Goal: Communication & Community: Answer question/provide support

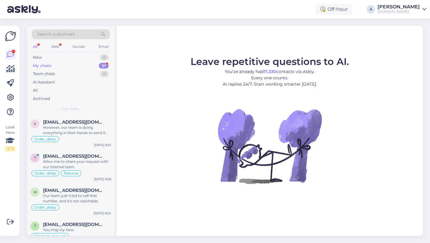
click at [95, 63] on div "My chats 51" at bounding box center [71, 66] width 78 height 8
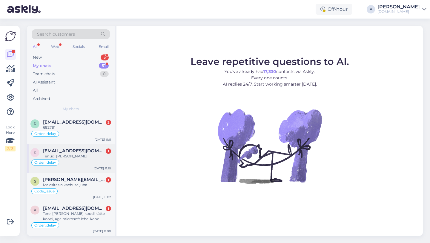
click at [72, 152] on span "[EMAIL_ADDRESS][DOMAIN_NAME]" at bounding box center [74, 150] width 62 height 5
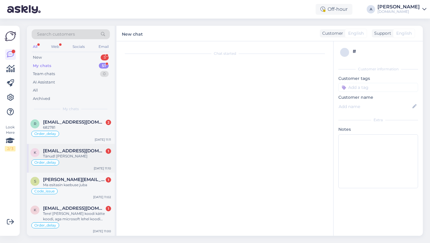
click at [72, 153] on div "Tänud! [PERSON_NAME]" at bounding box center [77, 155] width 68 height 5
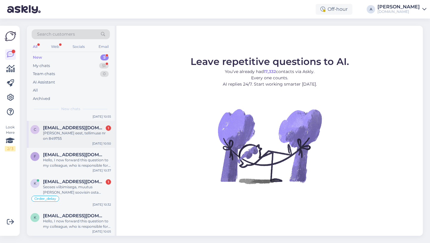
scroll to position [16, 0]
click at [101, 64] on div "51" at bounding box center [104, 66] width 10 height 6
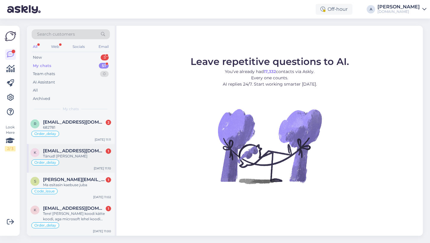
click at [71, 150] on span "[EMAIL_ADDRESS][DOMAIN_NAME]" at bounding box center [74, 150] width 62 height 5
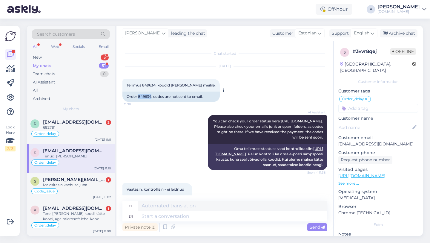
drag, startPoint x: 151, startPoint y: 96, endPoint x: 138, endPoint y: 95, distance: 13.8
click at [138, 95] on div "Order 849634: codes are not sent to email." at bounding box center [170, 96] width 97 height 10
copy div "849634"
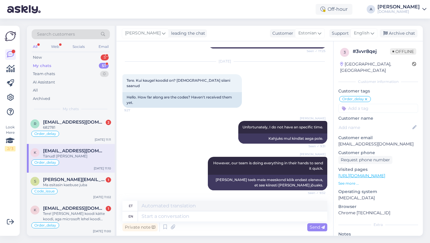
scroll to position [526, 0]
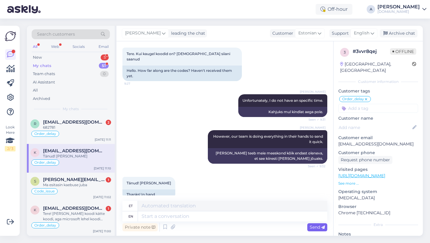
click at [317, 228] on span "Send" at bounding box center [317, 226] width 15 height 5
click at [187, 216] on textarea at bounding box center [232, 216] width 189 height 10
type textarea "You're"
type textarea "Sa oled"
type textarea "You're welcome!"
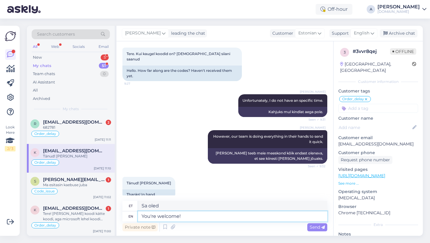
type textarea "Pole tänu väärt!"
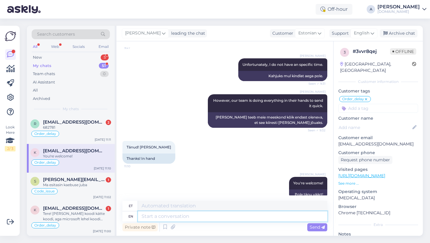
paste textarea "If you need further help, don't hesitate to contact us again. Have a great day!"
type textarea "If you need further help, don't hesitate to contact us again. Have a great day!"
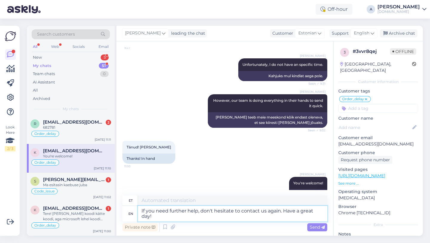
type textarea "Kui vajate täiendavat abi, võtke meiega uuesti ühendust. Ilusat päeva!"
click at [142, 209] on textarea "If you need further help, don't hesitate to contact us again. Have a great day!" at bounding box center [232, 213] width 189 height 16
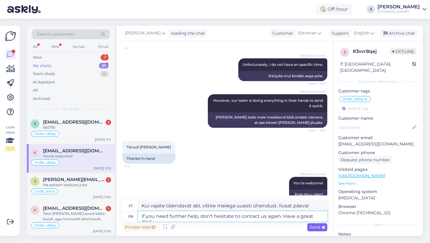
type textarea "If you need further help, don't hesitate to contact us again. Have a great day!"
click at [321, 229] on div "Send" at bounding box center [317, 227] width 20 height 8
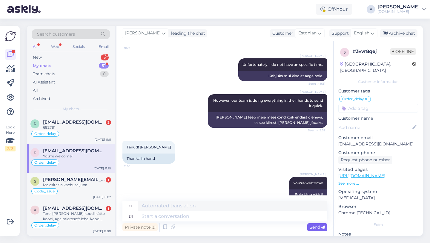
scroll to position [608, 0]
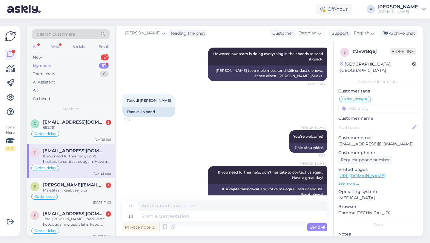
click at [80, 64] on div "My chats 51" at bounding box center [71, 66] width 78 height 8
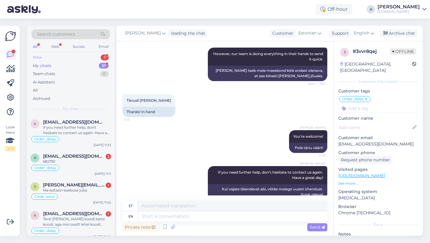
click at [80, 58] on div "New 5" at bounding box center [71, 57] width 78 height 8
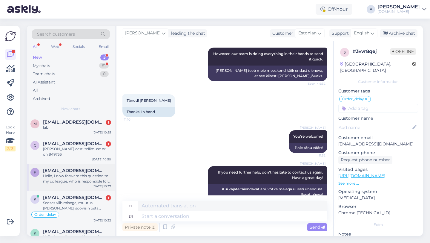
scroll to position [16, 0]
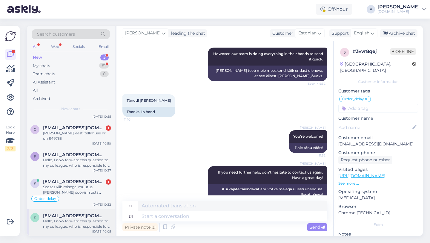
click at [75, 222] on div "Hello, I now forward this question to my colleague, who is responsible for this…" at bounding box center [77, 223] width 68 height 11
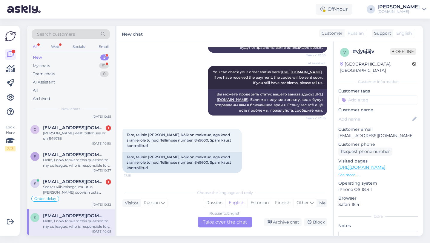
scroll to position [533, 0]
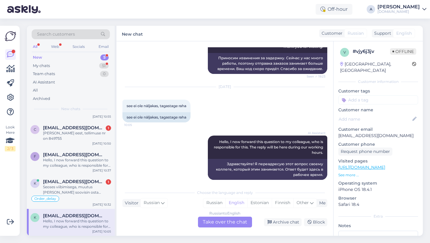
click at [208, 238] on div "Search customers All Web Socials Email New 5 My chats 51 Team chats 0 AI Assist…" at bounding box center [226, 131] width 407 height 224
click at [205, 224] on div "Russian to English Take over the chat" at bounding box center [225, 221] width 54 height 11
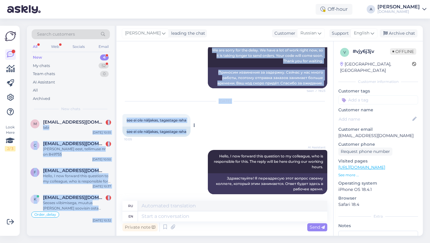
drag, startPoint x: 189, startPoint y: 126, endPoint x: 124, endPoint y: 123, distance: 64.9
click at [113, 123] on div "Search customers All Web Socials Email New 4 My chats 52 Team chats 0 AI Assist…" at bounding box center [225, 131] width 396 height 210
click at [139, 126] on div "see ei ole näljakas, tagastage raha" at bounding box center [156, 131] width 68 height 10
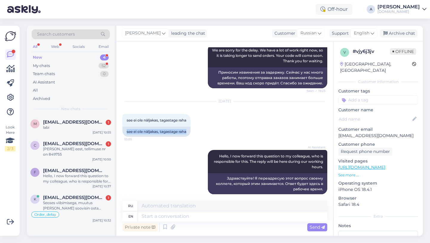
drag, startPoint x: 191, startPoint y: 124, endPoint x: 119, endPoint y: 123, distance: 72.9
click at [119, 123] on div "Chat started Aug 21 2025 Tere, tellisin eile kaup, kõik on makstud, aga kood si…" at bounding box center [224, 138] width 217 height 194
copy div "see ei ole näljakas, tagastage raha"
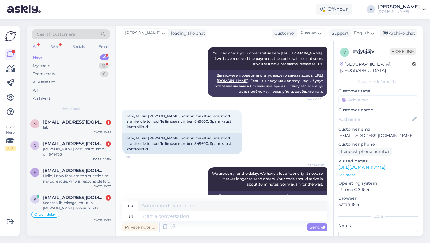
scroll to position [299, 0]
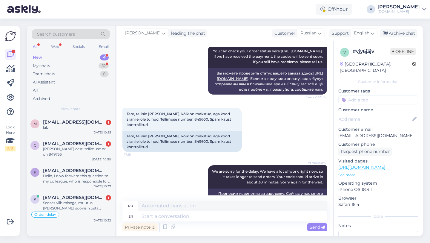
click at [82, 55] on div "New 4" at bounding box center [71, 57] width 78 height 8
click at [81, 64] on div "My chats 52" at bounding box center [71, 66] width 78 height 8
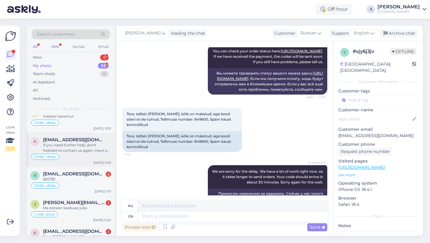
scroll to position [0, 0]
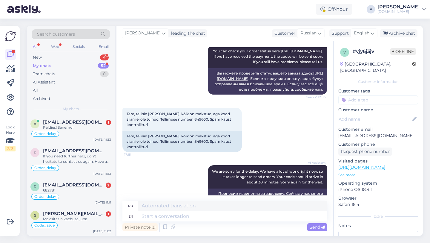
click at [85, 65] on div "My chats 52" at bounding box center [71, 66] width 78 height 8
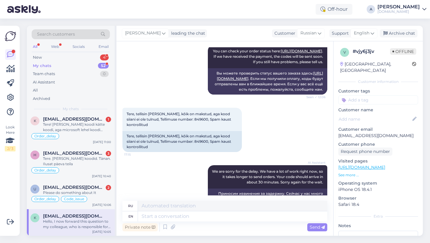
scroll to position [76, 0]
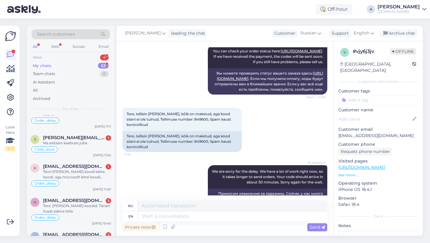
click at [92, 58] on div "New 4" at bounding box center [71, 57] width 78 height 8
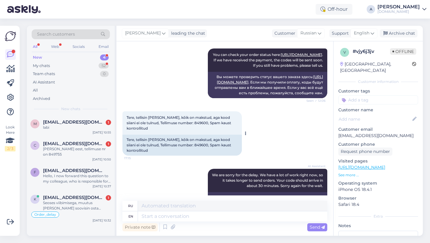
scroll to position [298, 0]
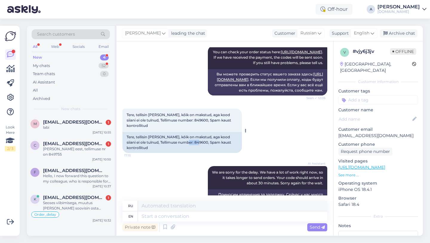
drag, startPoint x: 189, startPoint y: 141, endPoint x: 176, endPoint y: 142, distance: 13.8
click at [176, 142] on div "Tere, tellisin eile kaup, kõik on makstud, aga kood siiani ei ole tulnud, Telli…" at bounding box center [181, 142] width 119 height 21
copy div "849600"
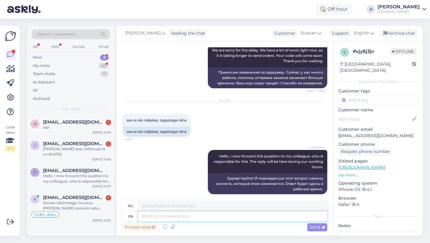
click at [167, 211] on textarea at bounding box center [232, 216] width 189 height 10
type textarea "Hey the"
type textarea "Привет"
type textarea "Hey there!"
type textarea "Привет!"
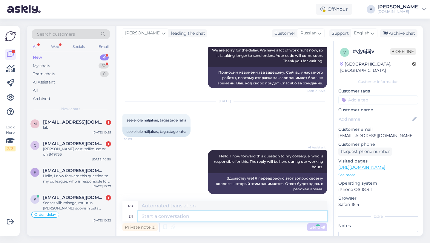
scroll to position [555, 0]
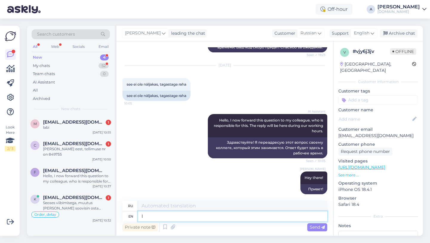
type textarea "I c"
type textarea "я"
type textarea "I can se"
type textarea "Я могу"
type textarea "I can see i"
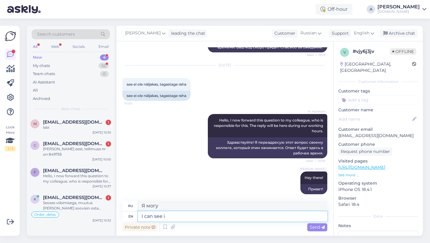
type textarea "я вижу"
type textarea "I can see internally th"
type textarea "Я вижу внутренне"
type textarea "I can see internally that"
type textarea "Я вижу внутренне, что"
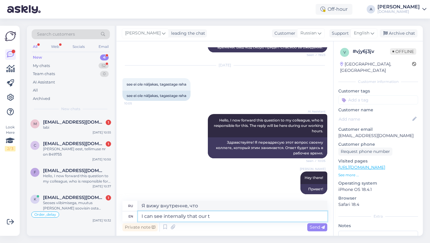
type textarea "I can see internally that our te"
type textarea "Я вижу внутренне, что наши"
type textarea "I can see internally that our team"
type textarea "Я вижу, что внутри нашей команды"
type textarea "I can see internally that our team is w"
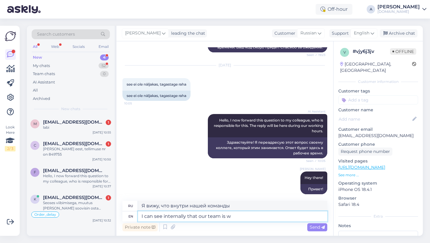
type textarea "Я вижу, что внутри наша команда"
type textarea "I can see internally that our team is working to"
type textarea "Я вижу, что наша команда работает"
type textarea "I can see internally that our team is working to s"
type textarea "Я вижу, что наша команда работает над тем, чтобы"
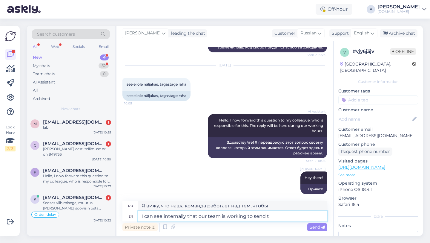
type textarea "I can see internally that our team is working to send th"
type textarea "Я вижу, что наша команда работает над тем, чтобы отправить"
type textarea "I can see internally that our team is working to send the product as"
type textarea "Я вижу, что наша команда работает над отправкой продукта"
type textarea "I can see internally that our team is working to send the product as so"
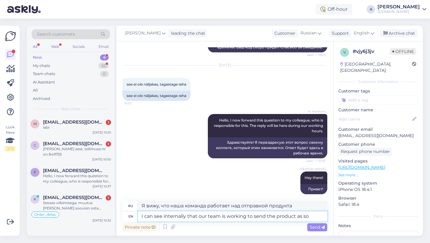
type textarea "Я вижу, что наша команда работает над тем, чтобы отправить продукт как можно ск…"
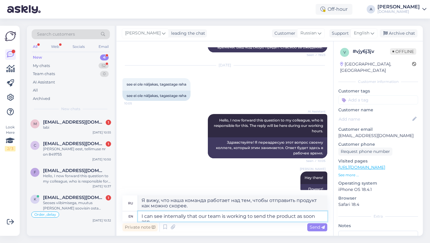
type textarea "I can see internally that our team is working to send the product as soon asp"
type textarea "Я вижу, что наша команда работает над тем, чтобы как можно скорее отправить тов…"
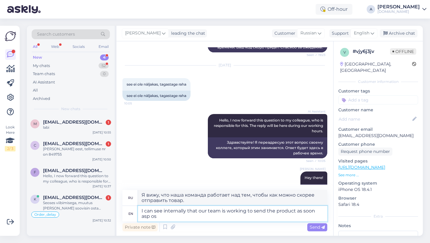
type textarea "I can see internally that our team is working to send the product as soon asp o…"
type textarea "Я вижу, что наша команда работает над тем, чтобы отправить продукт как можно ск…"
type textarea "I can see internally that our team is working to send the product as soon as po"
type textarea "Я вижу, что наша команда работает над тем, чтобы как можно скорее отправить про…"
type textarea "I can see internally that our team is working to send the product as soon as po…"
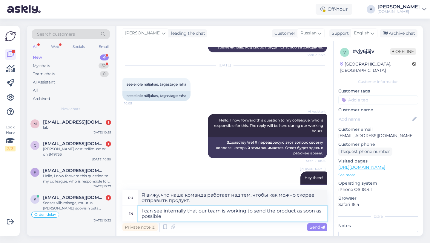
type textarea "Я вижу, что наша команда работает над тем, чтобы отправить товар как можно скор…"
type textarea "I can see internally that our team is working to send the product as soon as po…"
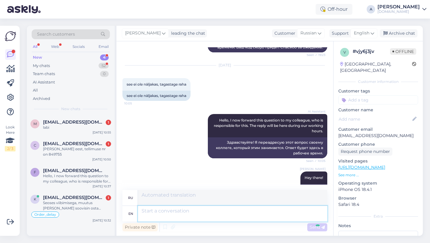
scroll to position [601, 0]
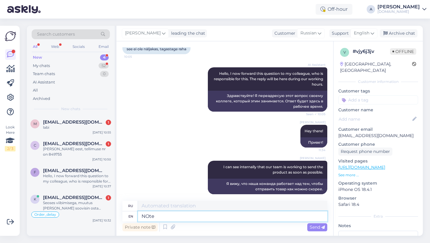
type textarea "NOte"
type textarea "Примечание"
type textarea "N"
type textarea "p"
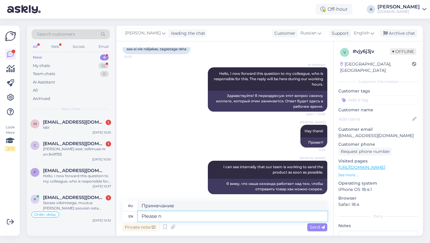
type textarea "Please no"
type textarea "Пожалуйста"
type textarea "Please note th"
type textarea "Пожалуйста, обрати внимание"
type textarea "Please note that"
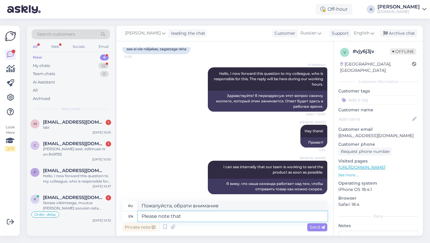
type textarea "Обратите внимание, что"
type textarea "Please note that refunds ma"
type textarea "Обратите внимание, что возврат средств"
type textarea "Please note that refunds may t"
type textarea "Обратите внимание, что возврат средств может"
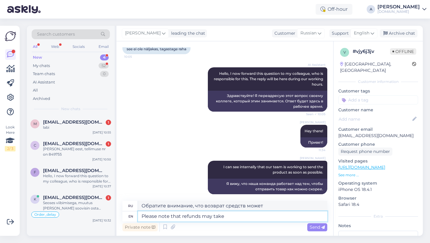
type textarea "Please note that refunds may take"
type textarea "Обратите внимание, что возврат средств может занять"
type textarea "Please note that refunds may take 3"
type textarea "Обратите внимание, что возврат средств может занять 3"
type textarea "Please note that refunds may take 3 business da"
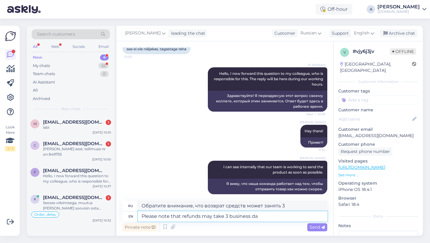
type textarea "Обратите внимание, что возврат средств может занять 3 рабочих дня."
type textarea "Please note that refunds may take 3 business days for yo"
type textarea "Обратите внимание, что возврат средств может занять до 3 рабочих дней."
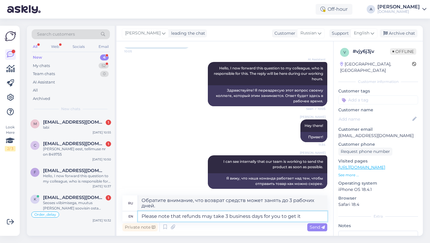
type textarea "Please note that refunds may take 3 business days for you to get it b"
type textarea "Обратите внимание, что получение возврата может занять до 3 рабочих дней."
type textarea "Please note that refunds may take 3 business days for you to get it back."
type textarea "Обратите внимание, что возврат средств может занять до 3 рабочих дней."
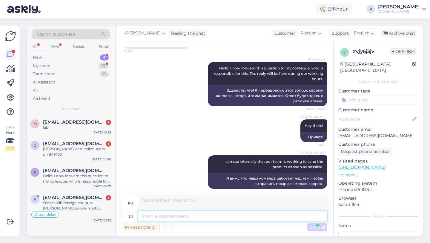
scroll to position [648, 0]
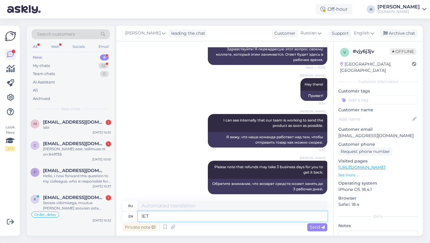
type textarea "lET"
type textarea "позволять"
type textarea "l"
type textarea "Let m"
type textarea "Позволять"
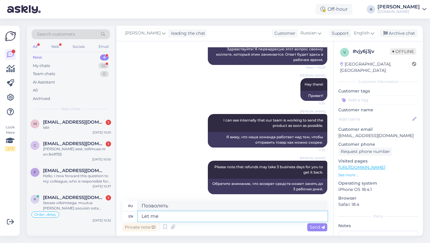
type textarea "Let me k"
type textarea "Разрешите"
type textarea "Let me know"
type textarea "Дайте мне знать"
type textarea "Let me know if"
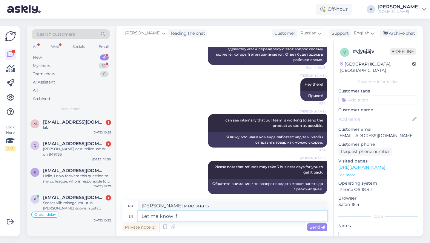
type textarea "Дайте мне знать, если"
type textarea "Let me know if you"
type textarea "Дайте мне знать, если вы"
type textarea "Let me know if you still p"
type textarea "Дай мне знать, если ты все еще"
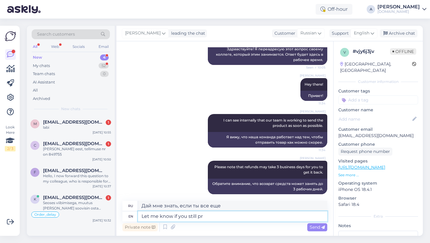
type textarea "Let me know if you still pre"
type textarea "Дайте мне знать, если вы все еще заинтересованы"
type textarea "Let me know if you stil"
type textarea "Дай мне знать, если ты все еще"
type textarea "Let me know if you p"
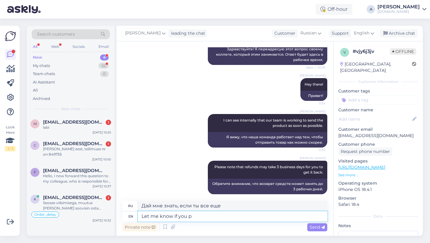
type textarea "Дайте мне знать, если вы"
type textarea "Let me know if you prefer to"
type textarea "Дайте мне знать, если вы предпочитаете"
type textarea "Let me know if you prefer to wait"
type textarea "Дайте мне знать, если вы предпочитаете подождать."
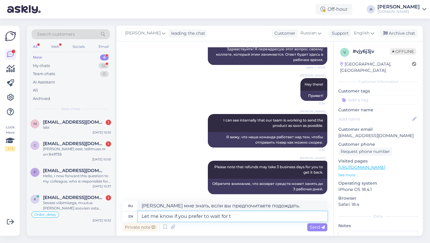
type textarea "Let me know if you prefer to wait for th"
type textarea "Дайте мне знать, если вы предпочитаете подождать"
type textarea "Let me know if you prefer to wait for the produc"
type textarea "Дайте мне знать, если вы предпочитаете подождать профессионала."
type textarea "Let me know if you prefer to wait for the product"
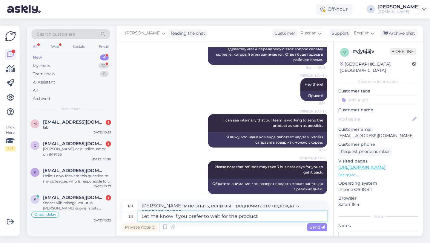
type textarea "Дайте мне знать, если вы предпочитаете подождать товар."
type textarea "Let me know if you prefer to wait for the product or"
type textarea "Дайте мне знать, если вы предпочитаете подождать товар или"
type textarea "Let me know if you prefer to wait for the product or the r"
type textarea "Дайте мне знать, если вы предпочитаете подождать продукт или"
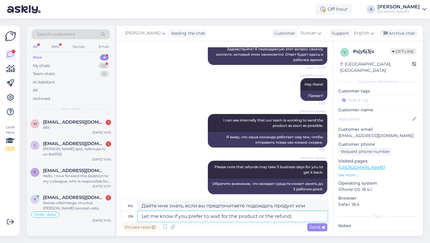
type textarea "Let me know if you prefer to wait for the product or the refund,"
type textarea "Дайте мне знать, если вы предпочитаете дождаться товара или возврата денег,"
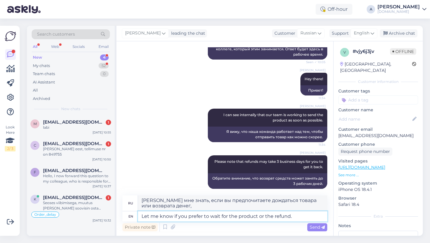
type textarea "Let me know if you prefer to wait for the product or the refund."
type textarea "Дайте мне знать, предпочитаете ли вы дождаться товара или возврата денег."
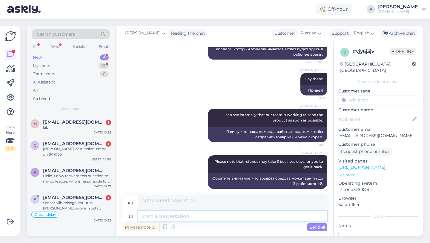
scroll to position [694, 0]
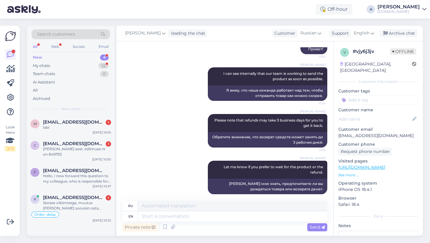
click at [370, 95] on input at bounding box center [378, 99] width 80 height 9
type input "orde"
click at [384, 114] on span "Order_delay" at bounding box center [378, 116] width 22 height 4
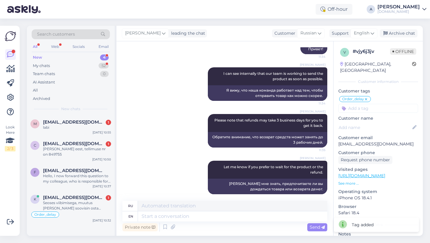
click at [364, 105] on input at bounding box center [378, 108] width 80 height 9
type input "re"
click at [362, 122] on span "Returns" at bounding box center [357, 124] width 14 height 4
click at [85, 63] on div "My chats 52" at bounding box center [71, 66] width 78 height 8
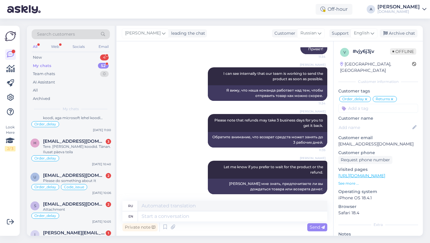
scroll to position [168, 0]
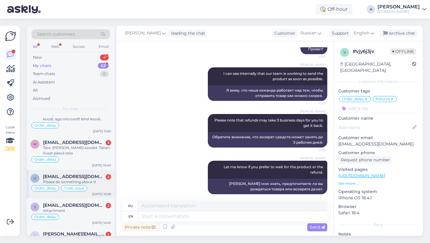
click at [75, 179] on div "Please do something about It" at bounding box center [77, 181] width 68 height 5
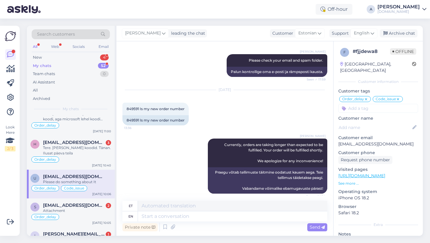
scroll to position [4004, 0]
drag, startPoint x: 139, startPoint y: 141, endPoint x: 124, endPoint y: 141, distance: 14.9
click at [124, 125] on div "849591 Is my new order number" at bounding box center [155, 120] width 66 height 10
copy div "849591"
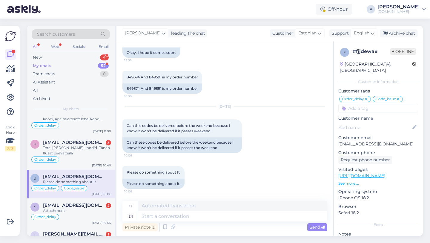
scroll to position [4196, 0]
click at [145, 218] on textarea at bounding box center [232, 216] width 189 height 10
type textarea "Thanls"
type textarea "Thanks"
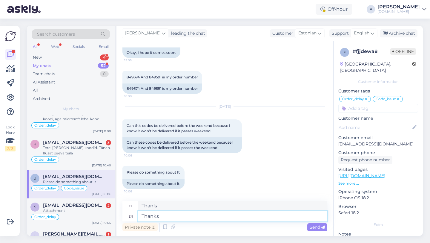
type textarea "Tänud"
type textarea "Thanks for b"
type textarea "Tänan teid"
type textarea "Thanks for being s"
type textarea "Tänan teid olemise eest"
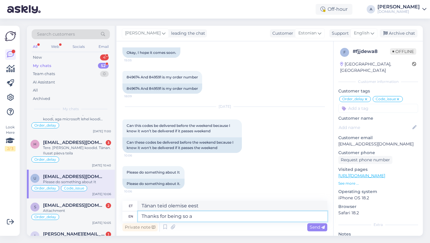
type textarea "Thanks for being so ap"
type textarea "Aitäh, et nii oled"
type textarea "Thanks for being so patient."
type textarea "Tänan kannatlikkuse eest."
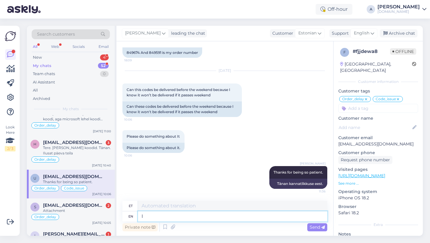
type textarea "I c"
type textarea "Mina"
type textarea "I can s"
type textarea "Ma saan"
type textarea "I can see"
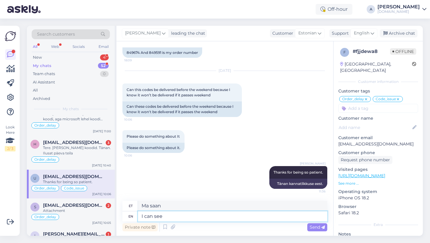
type textarea "Ma näen"
type textarea "I can see internally that"
type textarea "Ma näen sisemiselt"
type textarea "I can see internally that y"
type textarea "Ma näen seda sisemiselt"
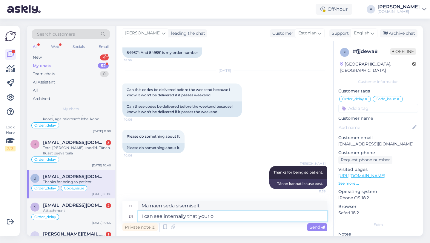
type textarea "I can see internally that your or"
type textarea "Ma näen sisemiselt, et sinu"
type textarea "I can see internally that your order a"
type textarea "Ma näen sisemiselt, et teie tellimus"
type textarea "I can see internally that your order was"
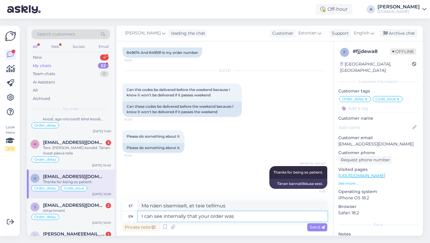
type textarea "Ma näen sisemiselt, et teie tellimus oli"
type textarea "I can see internally that your order was delev"
type textarea "Ma näen sisemiselt, et teie tellimus oli saadetud"
type textarea "I can see internally that your order was delevered."
type textarea "Ma näen sisemiselt, et teie tellimus saadeti teele."
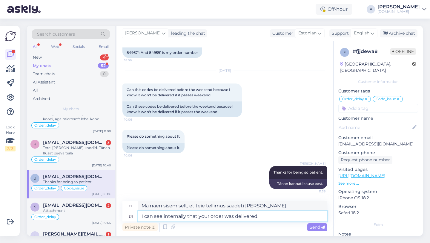
type textarea "I can see internally that your order was delivered."
type textarea "Ma näen sisemiselt, et teie tellimus on kohale toimetatud."
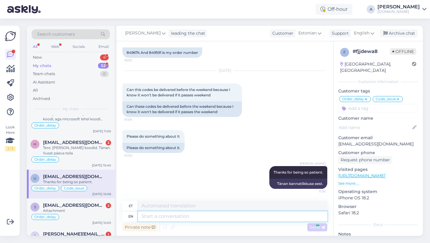
scroll to position [4268, 0]
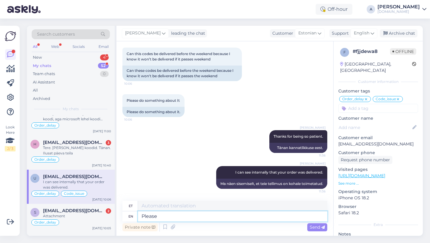
type textarea "Please"
type textarea "Palun"
type textarea "Please check y"
type textarea "Palun kontrollige"
type textarea "Please check your em"
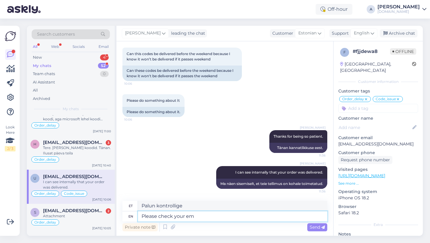
type textarea "Palun kontrollige oma"
type textarea "Please check your email and"
type textarea "Palun kontrollige oma e-posti"
type textarea "Please check your email and sp"
type textarea "Palun kontrollige oma e-posti ja"
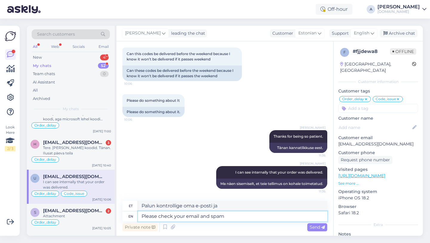
type textarea "Please check your email and spam"
type textarea "Palun kontrollige oma e-posti ja rämpsposti"
type textarea "Please check your email and spam folder."
type textarea "Palun kontrollige oma e-posti ja rämpsposti kausta."
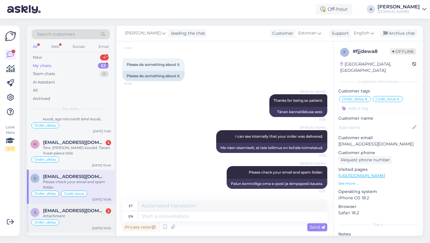
click at [72, 214] on div "Attachment" at bounding box center [77, 215] width 68 height 5
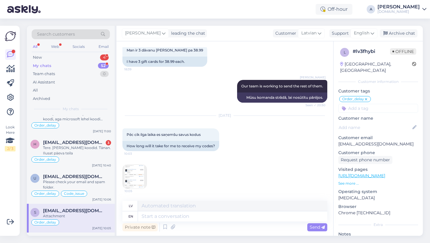
scroll to position [736, 0]
click at [138, 171] on img at bounding box center [135, 176] width 24 height 24
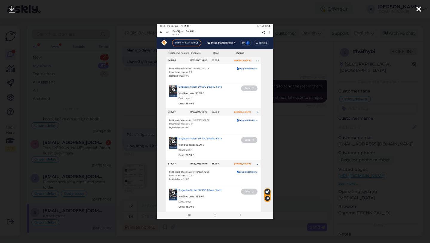
click at [419, 10] on icon at bounding box center [418, 10] width 5 height 8
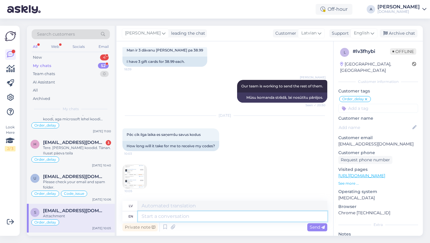
click at [158, 217] on textarea at bounding box center [232, 216] width 189 height 10
paste textarea "Currently, orders are taking longer than expected to be fulfilled. Your order w…"
type textarea "Currently, orders are taking longer than expected to be fulfilled. Your order w…"
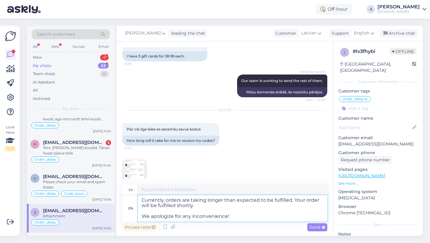
type textarea "Pašlaik pasūtījumu izpilde aizņem ilgāku laiku nekā paredzēts. Jūsu pasūtījums …"
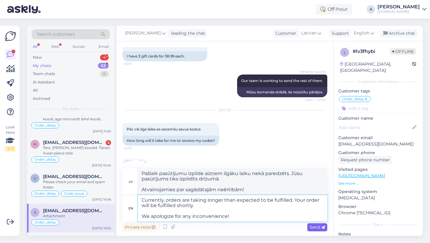
type textarea "Currently, orders are taking longer than expected to be fulfilled. Your order w…"
click at [318, 228] on span "Send" at bounding box center [317, 226] width 15 height 5
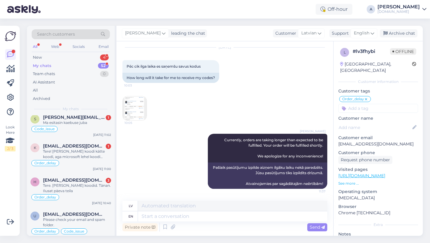
scroll to position [130, 0]
click at [75, 154] on div "Tere! Sain koodi kätte koodi, aga microsoft lehel koodi aktiveerides ütleb, et …" at bounding box center [77, 154] width 68 height 11
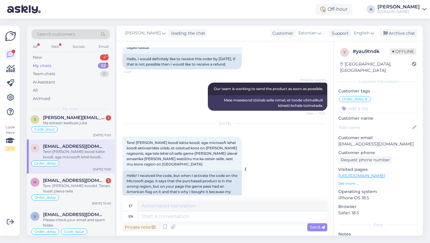
scroll to position [440, 0]
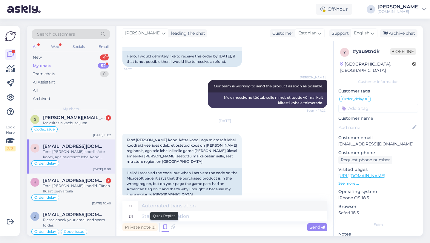
click at [166, 225] on icon at bounding box center [165, 226] width 7 height 9
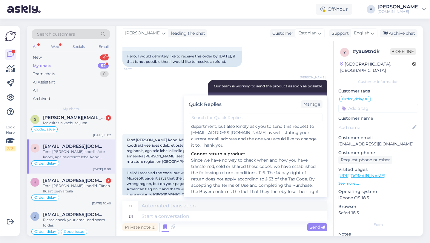
scroll to position [829, 0]
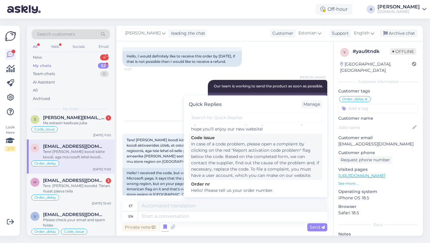
click at [216, 153] on div "In case of a code problem, please open a complaint by clicking on the red "Repo…" at bounding box center [255, 160] width 129 height 38
type textarea "Koodiprobleemi korral avage kaebus, klõpsates koodi all punasel lipul "Teata ak…"
type textarea "In case of a code problem, please open a complaint by clicking on the red "Repo…"
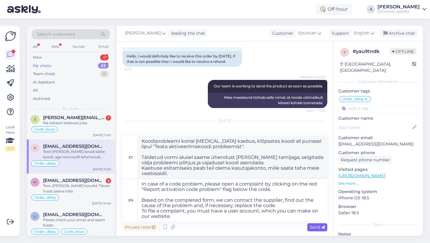
click at [311, 229] on span "Send" at bounding box center [317, 226] width 15 height 5
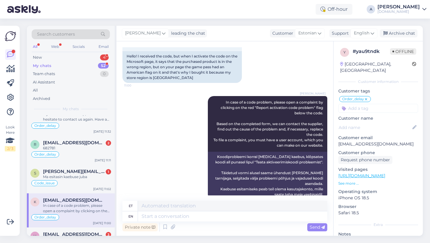
scroll to position [76, 0]
click at [68, 180] on div "Code_issue" at bounding box center [70, 183] width 81 height 7
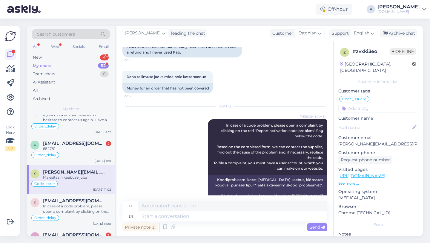
scroll to position [4296, 0]
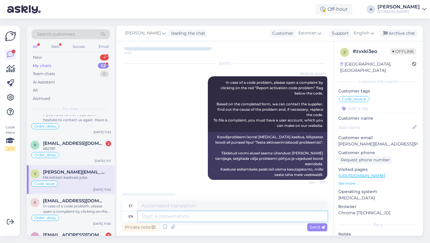
click at [160, 219] on textarea at bounding box center [232, 216] width 189 height 10
type textarea "G"
type textarea "Our tea"
type textarea "Meie"
type textarea "Our team w"
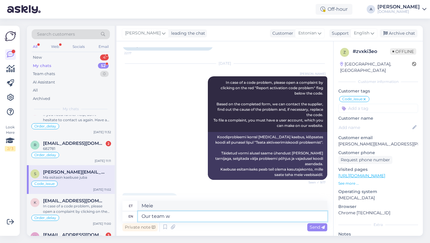
type textarea "Meie meeskond"
type textarea "Our team will be"
type textarea "Meie meeskond saab olema"
type textarea "Our team will"
type textarea "Meie meeskond"
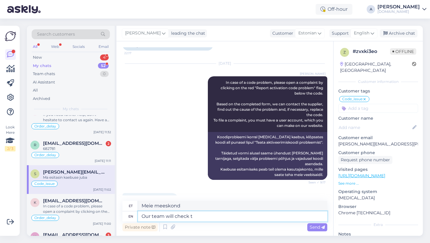
type textarea "Our team will check th"
type textarea "Meie meeskond kontrollib"
type textarea "Our team will check the case an"
type textarea "Meie meeskond kontrollib juhtumit"
type textarea "Our team will check the case and"
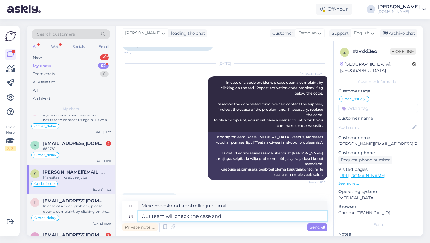
type textarea "Meie meeskond kontrollib juhtumit ja"
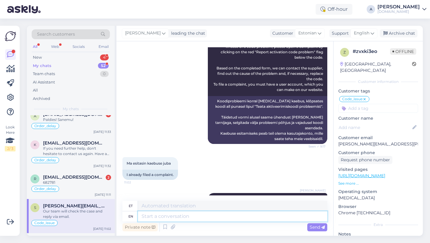
scroll to position [38, 0]
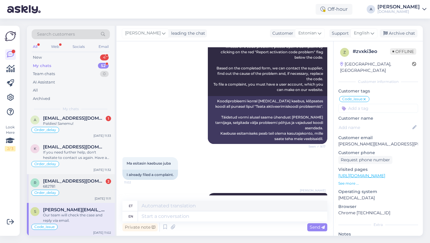
click at [82, 185] on div "682781" at bounding box center [77, 185] width 68 height 5
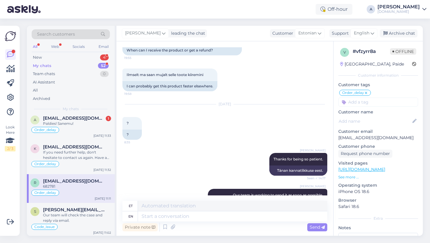
scroll to position [560, 0]
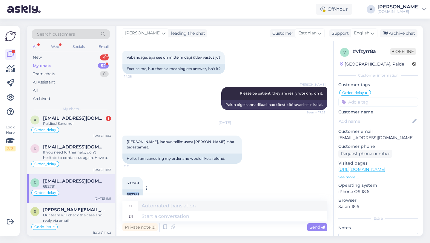
drag, startPoint x: 139, startPoint y: 182, endPoint x: 125, endPoint y: 183, distance: 14.0
click at [125, 189] on div "682781" at bounding box center [132, 194] width 21 height 10
copy div "682781"
click at [162, 218] on textarea at bounding box center [232, 216] width 189 height 10
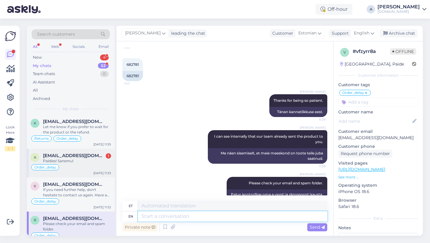
scroll to position [1, 0]
click at [78, 161] on div "Paldies! Sanemu!" at bounding box center [77, 160] width 68 height 5
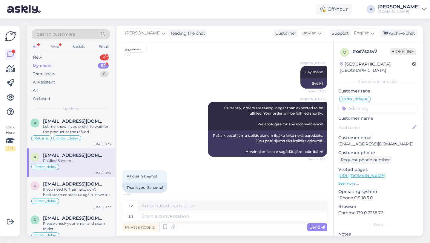
scroll to position [535, 0]
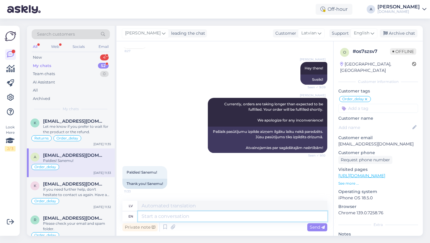
click at [154, 214] on textarea at bounding box center [232, 216] width 189 height 10
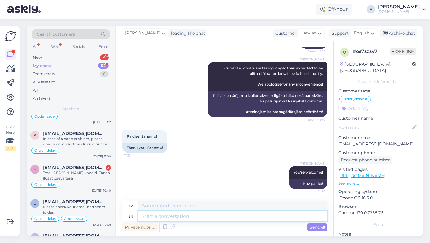
scroll to position [154, 0]
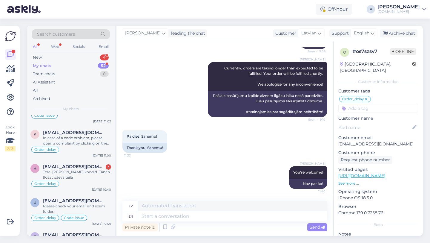
click at [56, 171] on div "Tere. Sain koodid. Tänan. Ilusat päeva teila" at bounding box center [77, 174] width 68 height 11
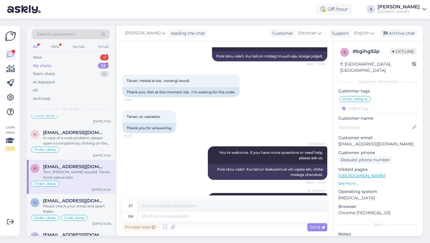
scroll to position [4085, 0]
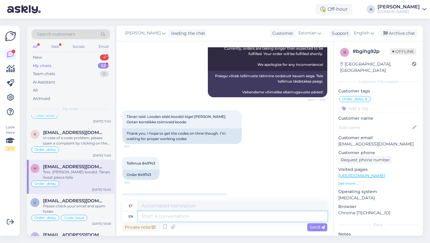
click at [166, 214] on textarea at bounding box center [232, 216] width 189 height 10
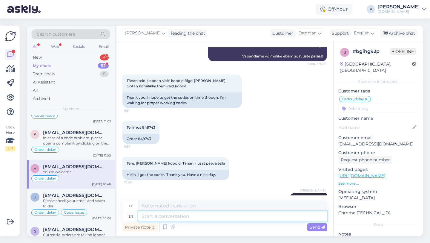
paste textarea "If you need further help, don't hesitate to contact us again. Have a great day!"
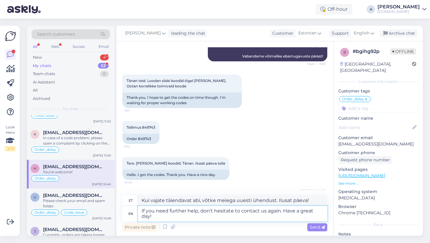
click at [144, 210] on textarea "If you need further help, don't hesitate to contact us again. Have a great day!" at bounding box center [232, 213] width 189 height 16
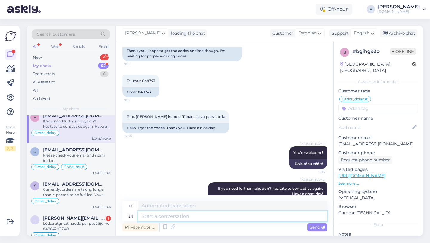
scroll to position [206, 0]
click at [67, 156] on div "Please check your email and spam folder." at bounding box center [77, 157] width 68 height 11
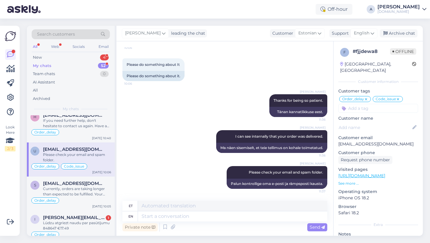
scroll to position [238, 0]
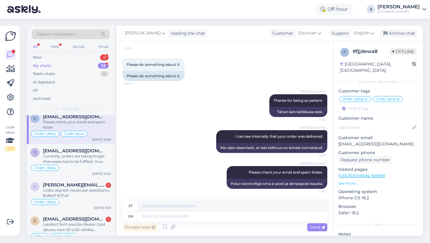
click at [67, 156] on div "Currently, orders are taking longer than expected to be fulfilled. Your order w…" at bounding box center [77, 158] width 68 height 11
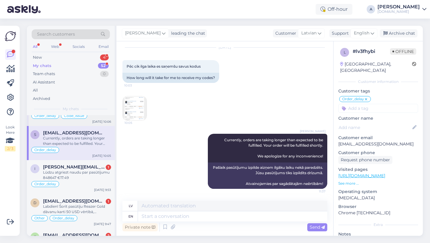
scroll to position [258, 0]
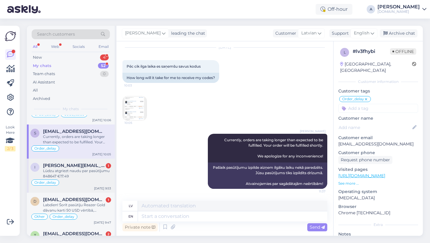
click at [65, 171] on div "Lūdzu atgriezt naudu par pasūtījumu 848647 €17.49" at bounding box center [77, 173] width 68 height 11
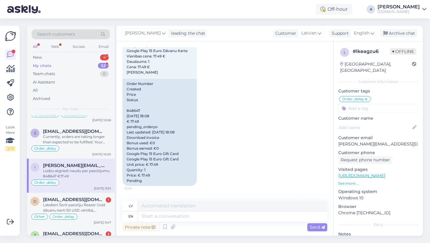
scroll to position [2366, 0]
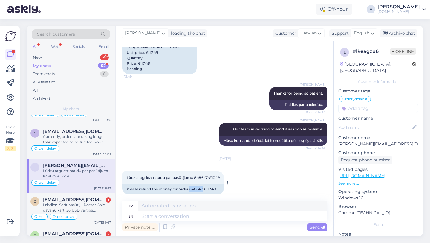
drag, startPoint x: 203, startPoint y: 182, endPoint x: 191, endPoint y: 183, distance: 12.3
click at [191, 184] on div "Please refund the money for order 848647 € 17.49" at bounding box center [173, 189] width 102 height 10
copy div "848647"
click at [180, 216] on textarea at bounding box center [232, 216] width 189 height 10
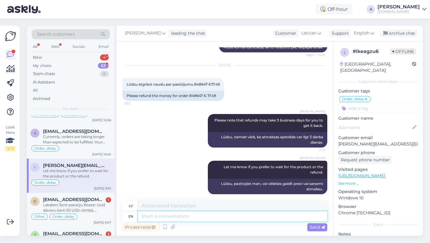
scroll to position [314, 0]
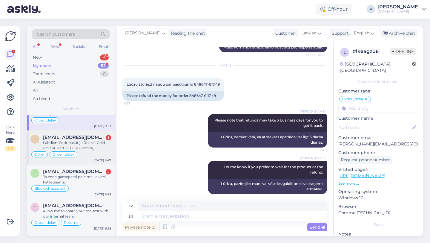
click at [71, 143] on div "Labdien! Šorīt pasūtīju Reazer Gold dāvanu karti 50 USD vērtībā, pasūtījuma Nr.…" at bounding box center [77, 145] width 68 height 11
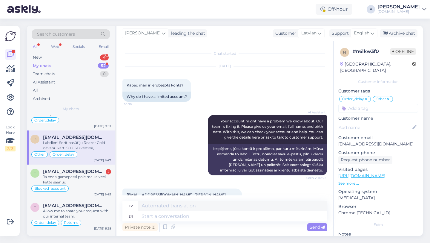
scroll to position [3196, 0]
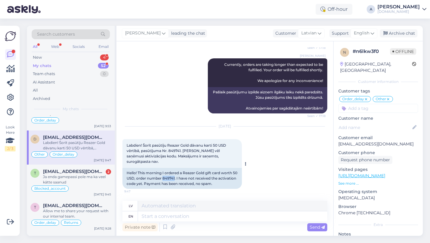
drag, startPoint x: 180, startPoint y: 178, endPoint x: 168, endPoint y: 179, distance: 12.0
click at [168, 179] on div "Hello! This morning I ordered a Reazer Gold gift card worth 50 USD, order numbe…" at bounding box center [181, 178] width 119 height 21
copy div "849741"
click at [168, 215] on textarea at bounding box center [232, 216] width 189 height 10
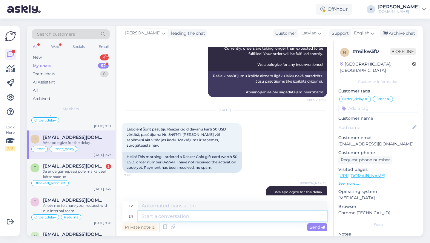
scroll to position [3232, 0]
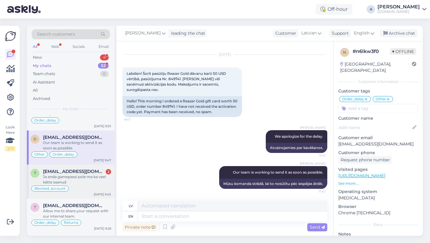
click at [90, 177] on div "Ja enda gamepassi pole ma ka veel kätte saanud" at bounding box center [77, 179] width 68 height 11
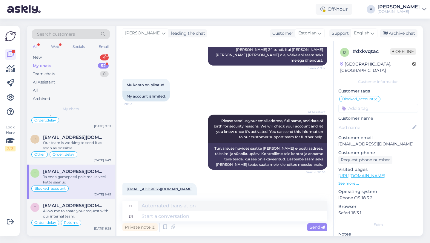
scroll to position [664, 0]
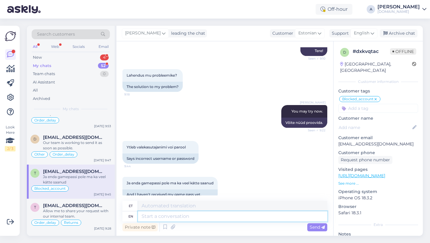
click at [170, 217] on textarea at bounding box center [232, 216] width 189 height 10
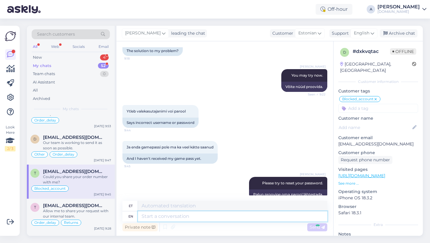
scroll to position [736, 0]
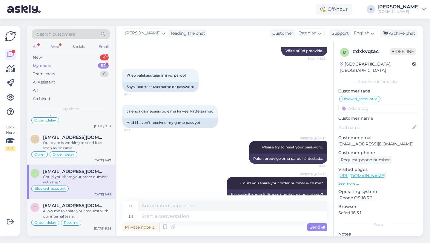
click at [355, 105] on input at bounding box center [378, 108] width 80 height 9
click at [387, 122] on span "Order_delay" at bounding box center [378, 124] width 22 height 4
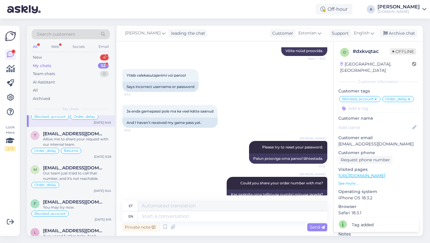
scroll to position [386, 0]
click at [65, 135] on span "torisejadoris@gmail.com" at bounding box center [74, 133] width 62 height 5
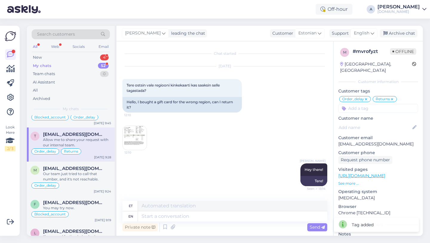
scroll to position [431, 0]
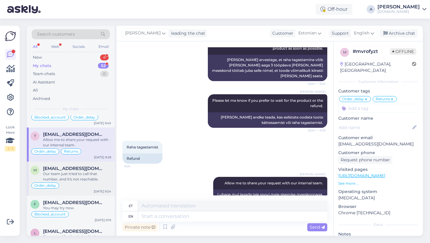
click at [97, 171] on div "Our team just tried to call that number, and it's not reachable." at bounding box center [77, 176] width 68 height 11
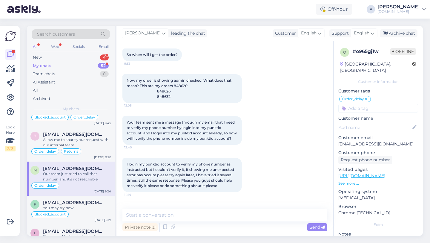
scroll to position [2060, 0]
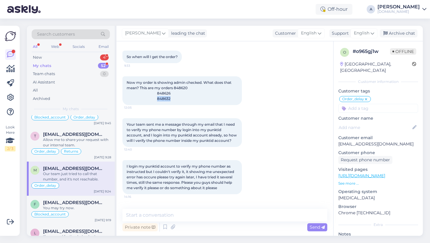
drag, startPoint x: 175, startPoint y: 116, endPoint x: 160, endPoint y: 115, distance: 15.0
click at [160, 105] on div "Now my order is showing admin checked. What does that mean? This are my orders …" at bounding box center [181, 90] width 119 height 29
copy span "848632"
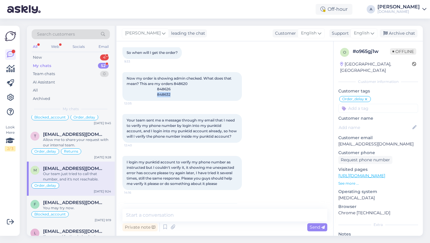
scroll to position [2065, 0]
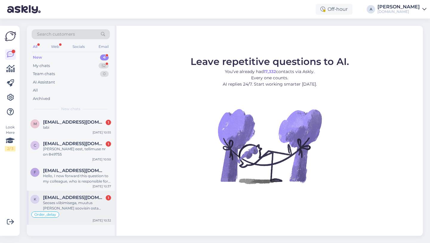
click at [72, 203] on div "Seoses viibimisega, muutus [PERSON_NAME] soovisin osta kallimaks ja ei saanud p…" at bounding box center [77, 205] width 68 height 11
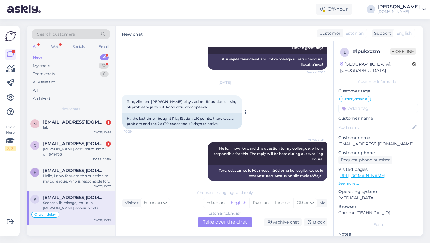
scroll to position [551, 0]
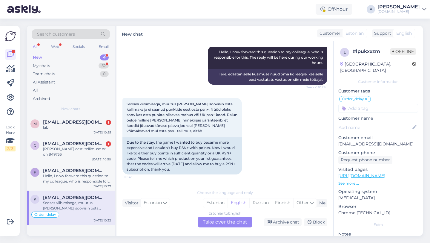
click at [215, 224] on div "Estonian to English Take over the chat" at bounding box center [225, 221] width 54 height 11
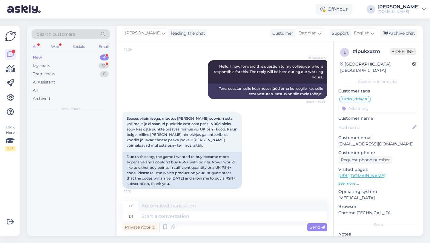
scroll to position [537, 0]
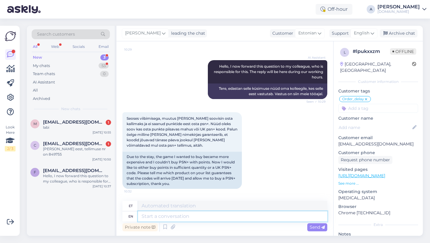
click at [172, 216] on textarea at bounding box center [232, 216] width 189 height 10
type textarea "U"
type textarea "Hey t"
type textarea "Hei"
type textarea "Hey there!"
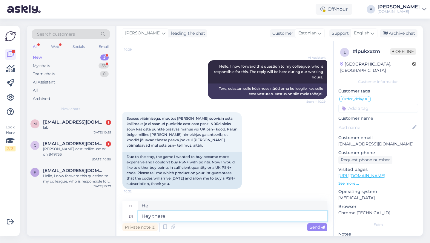
type textarea "Tere!"
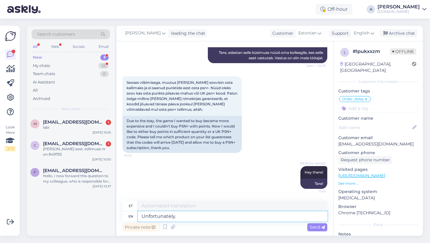
type textarea "Unfortunately."
type textarea "Kahjuks."
type textarea "Unfortunately,"
type textarea "Kahjuks"
type textarea "Unfortunately, I c"
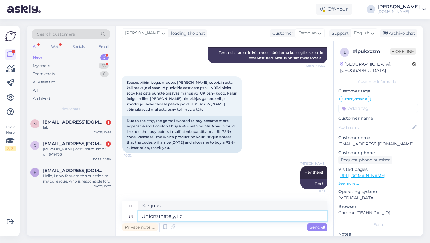
type textarea "Kahjuks ma"
type textarea "Unfortunately, I cannot"
type textarea "Kahjuks ma ei saa"
type textarea "Unfortunately, I cannot provide"
type textarea "Kahjuks ei saa ma pakkuda"
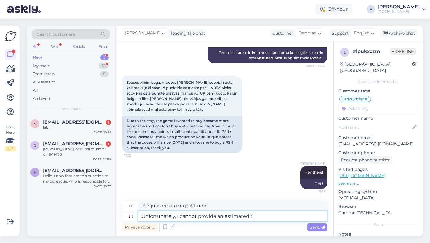
type textarea "Unfortunately, I cannot provide an estimated ti"
type textarea "Kahjuks ei saa ma hinnangut anda"
type textarea "Unfortunately, I cannot provide an estimated timed"
type textarea "Kahjuks ei saa ma ligikaudset aega pakkuda"
type textarea "Unfortunately, I cannot provide an estimated time for a"
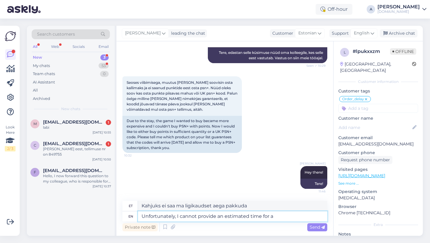
type textarea "Kahjuks ei saa ma hinnangulist aega pakkuda"
type textarea "Unfortunately, I cannot provide an estimated time for any"
type textarea "Kahjuks ei saa ma ühelegi ligikaudset aega anda"
type textarea "Unfortunately, I cannot provide an estimated time for any of th"
type textarea "Kahjuks ei saa ma ühegi jaoks ligikaudset aega anda"
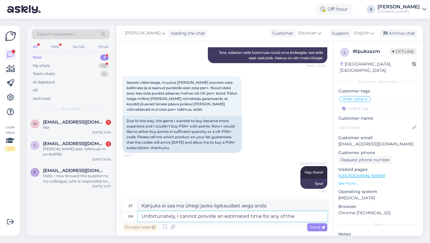
type textarea "Unfortunately, I cannot provide an estimated time for any of the p"
type textarea "Kahjuks ei saa ma ühegi jaoks ligikaudset aega anda."
type textarea "Unfortunately, I cannot provide an estimated time for any of the products."
type textarea "Kahjuks ei saa ma ühegi toote kohta ligikaudset tarneaega anda."
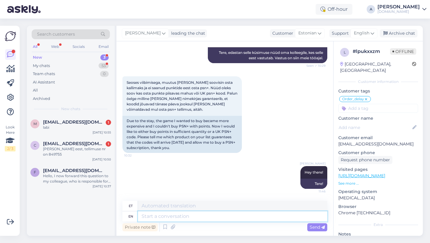
scroll to position [619, 0]
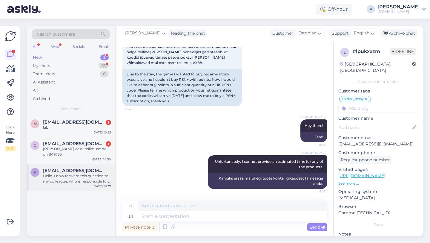
click at [59, 171] on span "[EMAIL_ADDRESS][DOMAIN_NAME]" at bounding box center [74, 170] width 62 height 5
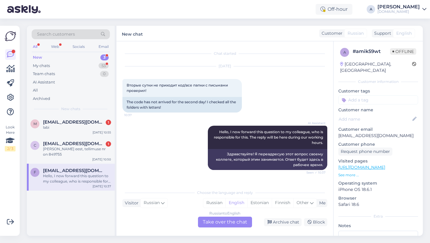
scroll to position [0, 0]
click at [215, 225] on div "Russian to English Take over the chat" at bounding box center [225, 221] width 54 height 11
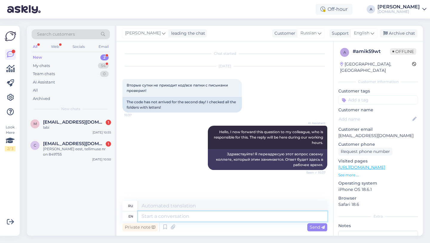
click at [184, 213] on textarea at bounding box center [232, 216] width 189 height 10
type textarea "J"
type textarea "Hey th"
type textarea "Привет"
type textarea "Hey there!"
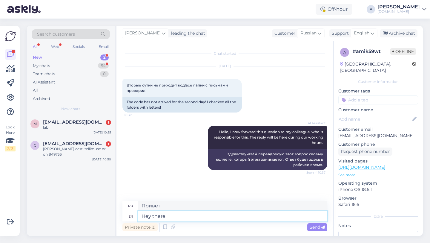
type textarea "Привет!"
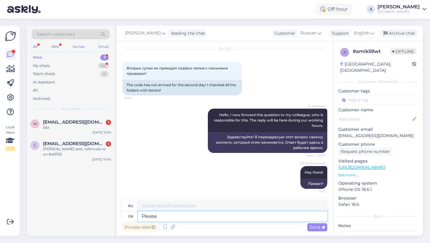
type textarea "Please s"
type textarea "Пожалуйста"
type textarea "Please share w"
type textarea "Пожалуйста, поделитесь"
type textarea "Please share with"
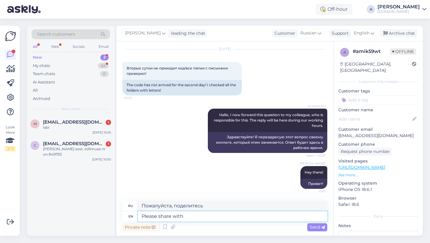
type textarea "Пожалуйста, поделитесь с"
type textarea "Please share with me"
type textarea "Пожалуйста, поделитесь со мной."
type textarea "Please share with me your or"
type textarea "Пожалуйста, поделитесь со мной своими"
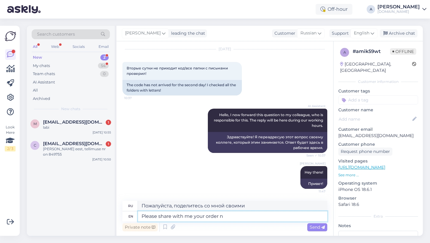
type textarea "Please share with me your order nu"
type textarea "Пожалуйста, поделитесь со мной вашим заказом."
type textarea "Please share with me your order num"
type textarea "Пожалуйста, поделитесь со мной номером вашего заказа."
type textarea "Please share with me your order number."
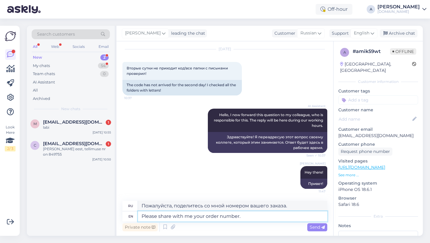
type textarea "Пожалуйста, сообщите мне номер вашего заказа."
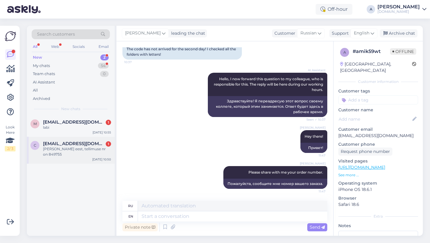
click at [85, 154] on div "Juba maksin selle eest, tellimuse nr on 849755" at bounding box center [77, 151] width 68 height 11
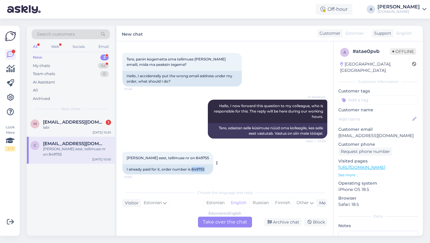
drag, startPoint x: 207, startPoint y: 169, endPoint x: 193, endPoint y: 168, distance: 14.4
click at [193, 168] on div "I already paid for it, order number is 849755" at bounding box center [167, 169] width 91 height 10
copy div "849755"
click at [216, 221] on div "Estonian to English Take over the chat" at bounding box center [225, 221] width 54 height 11
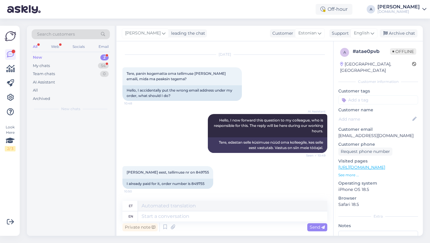
scroll to position [737, 0]
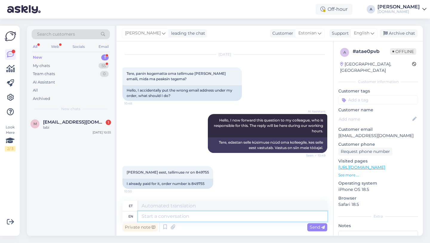
click at [182, 214] on textarea at bounding box center [232, 216] width 189 height 10
type textarea "Hey the"
type textarea "Hei"
type textarea "Hey there!"
type textarea "Tere!"
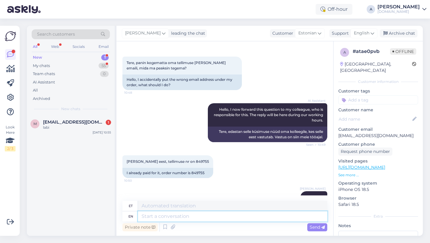
scroll to position [773, 0]
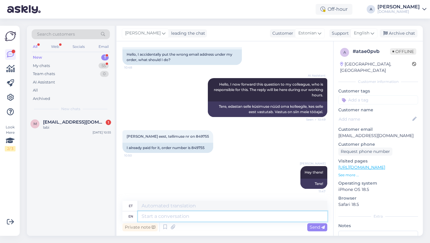
click at [150, 217] on textarea at bounding box center [232, 216] width 189 height 10
paste textarea "Currently, orders are taking longer than expected to be fulfilled. Your order w…"
type textarea "Currently, orders are taking longer than expected to be fulfilled. Your order w…"
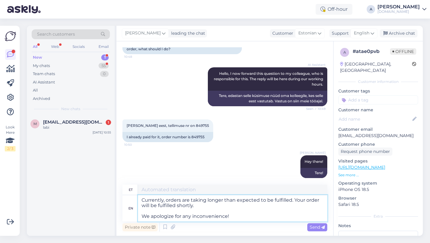
type textarea "Praegu võtab tellimuste täitmine oodatust kauem aega. Teie tellimus täidetakse …"
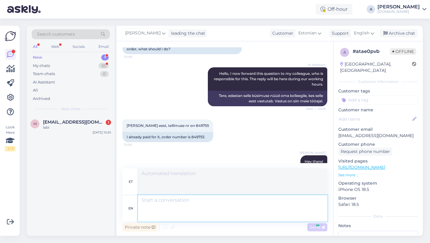
scroll to position [841, 0]
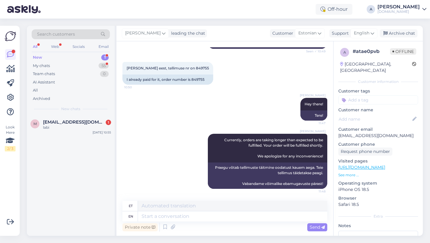
click at [360, 95] on input at bounding box center [378, 99] width 80 height 9
type input "orde"
click at [378, 114] on span "Order_delay" at bounding box center [378, 116] width 22 height 4
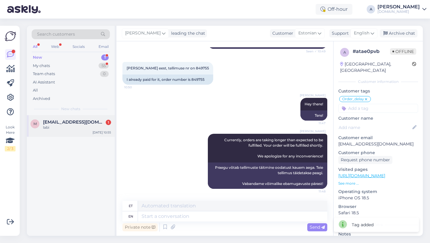
click at [78, 129] on div "labi" at bounding box center [77, 127] width 68 height 5
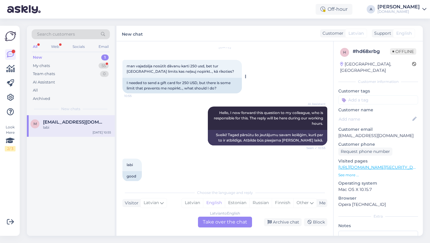
scroll to position [19, 0]
click at [213, 223] on div "Latvian to English Take over the chat" at bounding box center [225, 221] width 54 height 11
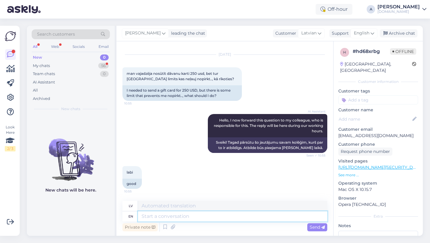
click at [201, 215] on textarea at bounding box center [232, 216] width 189 height 10
type textarea "Hey th"
type textarea "Hei"
type textarea "Hey there"
type textarea "Sveiki!"
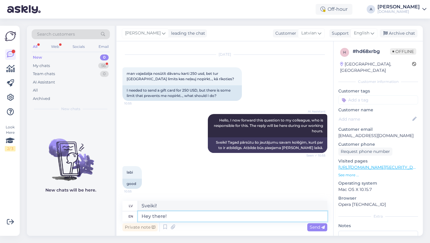
type textarea "Hey there!"
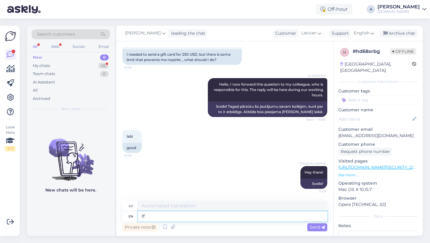
type textarea "If"
type textarea "Ja"
type textarea "If you"
type textarea "Ja jūs"
type textarea "If you reached"
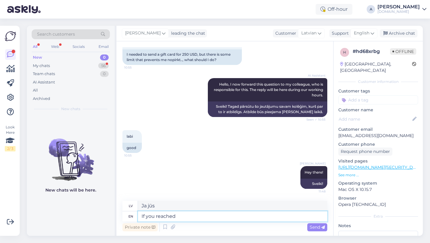
type textarea "Ja esat sasniedzis"
type textarea "If you reached the limis"
type textarea "Ja esat sasniedzis robežu"
type textarea "If you reached the limit."
type textarea "Ja esat sasniedzis limitu."
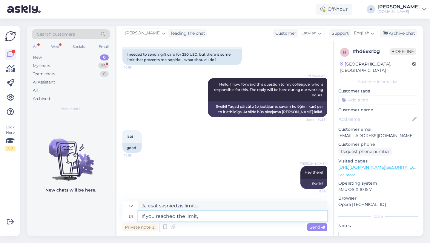
type textarea "If you reached the limit, t"
type textarea "Ja esat sasniedzis limitu,"
type textarea "If you reached the limit, the only th"
type textarea "Ja esat sasniedzis ierobežojumu, vienīgais"
type textarea "If you reached the limit, the only thing t"
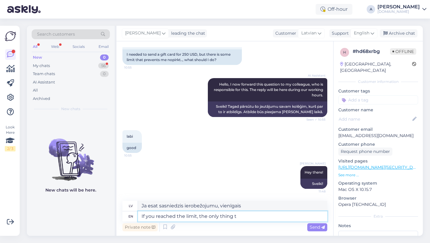
type textarea "Ja esat sasniedzis robežu, vienīgais, kas"
type textarea "If you reached the limit, the only thing that you"
type textarea "Ja esat sasniedzis ierobežojumu, vienīgais, kas"
type textarea "If you reached the limit, the only thing that you can"
type textarea "Ja esat sasniedzis ierobežojumu, vienīgais, ko jūs"
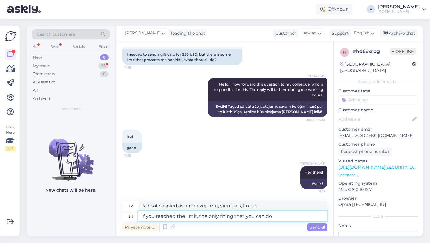
type textarea "If you reached the limit, the only thing that you can do"
type textarea "Ja esat sasniedzis ierobežojumu, vienīgais, ko varat darīt"
type textarea "If you reached the limit, the only thing that you can do is"
type textarea "Ja esat sasniedzis ierobežojumu, vienīgais, ko varat darīt, ir"
type textarea "If you reached the limit, the only thing that you can do is wait"
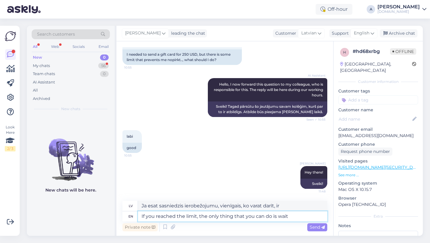
type textarea "Ja esat sasniedzis limitu, vienīgais, ko varat darīt, ir gaidīt"
type textarea "If you reached the limit, the only thing that you can do is wait 24 ho"
type textarea "Ja esat sasniedzis limitu, vienīgais, ko varat darīt, ir gaidīt 24 dienas."
type textarea "If you reached the limit, the only thing that you can do is wait 24 hous"
type textarea "Ja esat sasniedzis limitu, vienīgais, ko varat darīt, ir gaidīt 24 stundas."
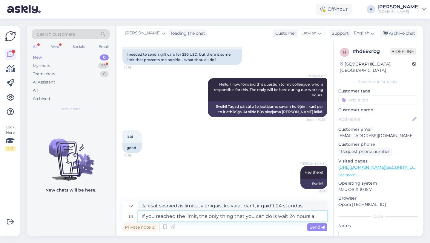
type textarea "If you reached the limit, the only thing that you can do is wait 24 hours an"
type textarea "Ja esat sasniedzis ierobežojumu, vienīgais, ko varat darīt, ir nogaidīt 24 stun…"
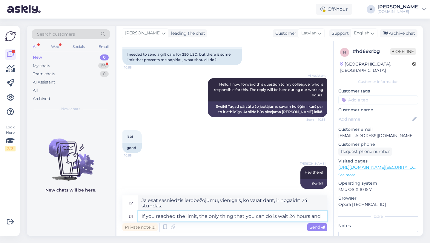
type textarea "If you reached the limit, the only thing that you can do is wait 24 hours and"
type textarea "Ja esat sasniedzis ierobežojumu, vienīgais, ko varat darīt, ir nogaidīt 24 stun…"
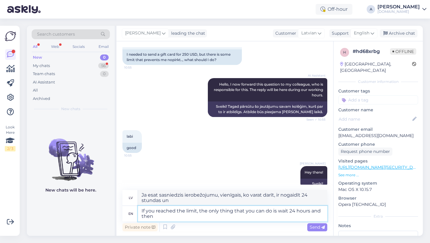
type textarea "If you reached the limit, the only thing that you can do is wait 24 hours and t…"
type textarea "Ja esat sasniedzis ierobežojumu, vienīgais, ko varat darīt, ir nogaidīt 24 stun…"
type textarea "If you reached the limit, the only thing that you can do is wait 24 hours and t…"
type textarea "Ja esat sasniedzis ierobežojumu, vienīgais, ko varat darīt, ir nogaidīt 24 stun…"
type textarea "If you reached the limit, the only thing that you can do is wait 24 hours and t…"
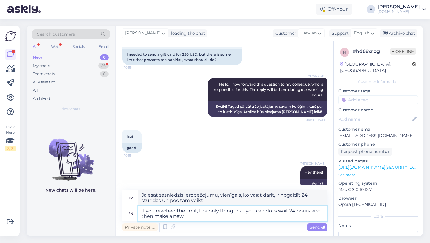
type textarea "Ja esat sasniedzis ierobežojumu, vienīgais, ko varat darīt, ir nogaidīt 24 stun…"
type textarea "If you reached the limit, the only thing that you can do is wait 24 hours and t…"
type textarea "Ja esat sasniedzis limitu, vienīgais, ko varat darīt, ir nogaidīt 24 stundas un…"
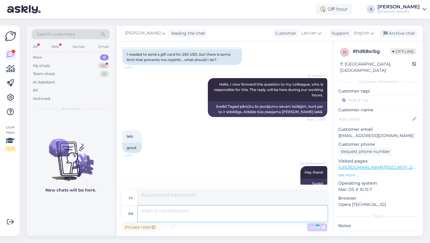
scroll to position [94, 0]
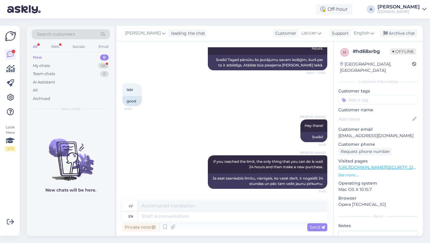
click at [351, 96] on input at bounding box center [378, 99] width 80 height 9
type input "ot"
click at [384, 114] on span "Other" at bounding box center [387, 116] width 10 height 4
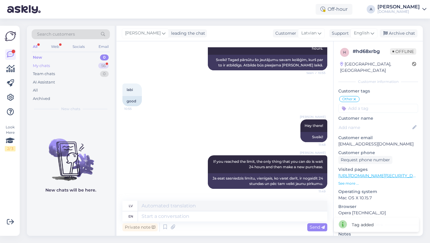
click at [105, 65] on div "56" at bounding box center [103, 66] width 10 height 6
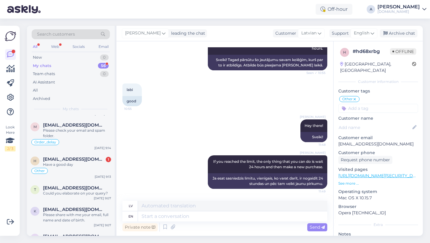
scroll to position [683, 0]
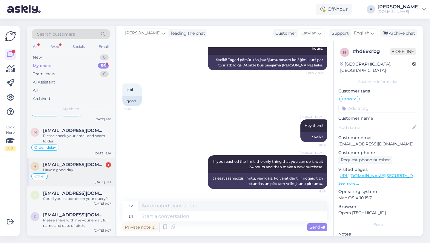
click at [83, 172] on div "Other" at bounding box center [70, 175] width 81 height 7
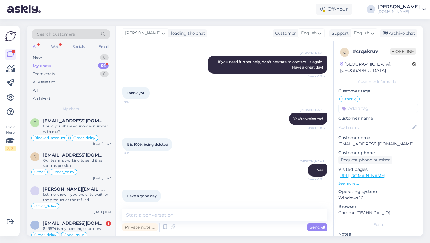
scroll to position [0, 0]
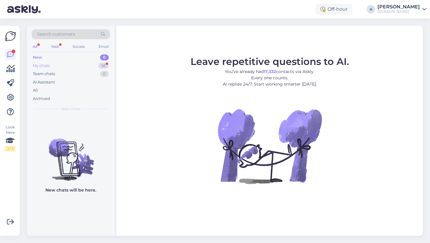
click at [105, 65] on div "56" at bounding box center [103, 66] width 10 height 6
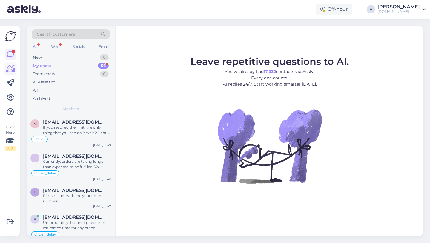
click at [11, 67] on icon at bounding box center [10, 68] width 9 height 7
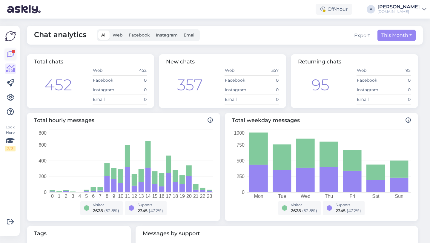
click at [15, 58] on link at bounding box center [10, 54] width 11 height 11
